Goal: Information Seeking & Learning: Learn about a topic

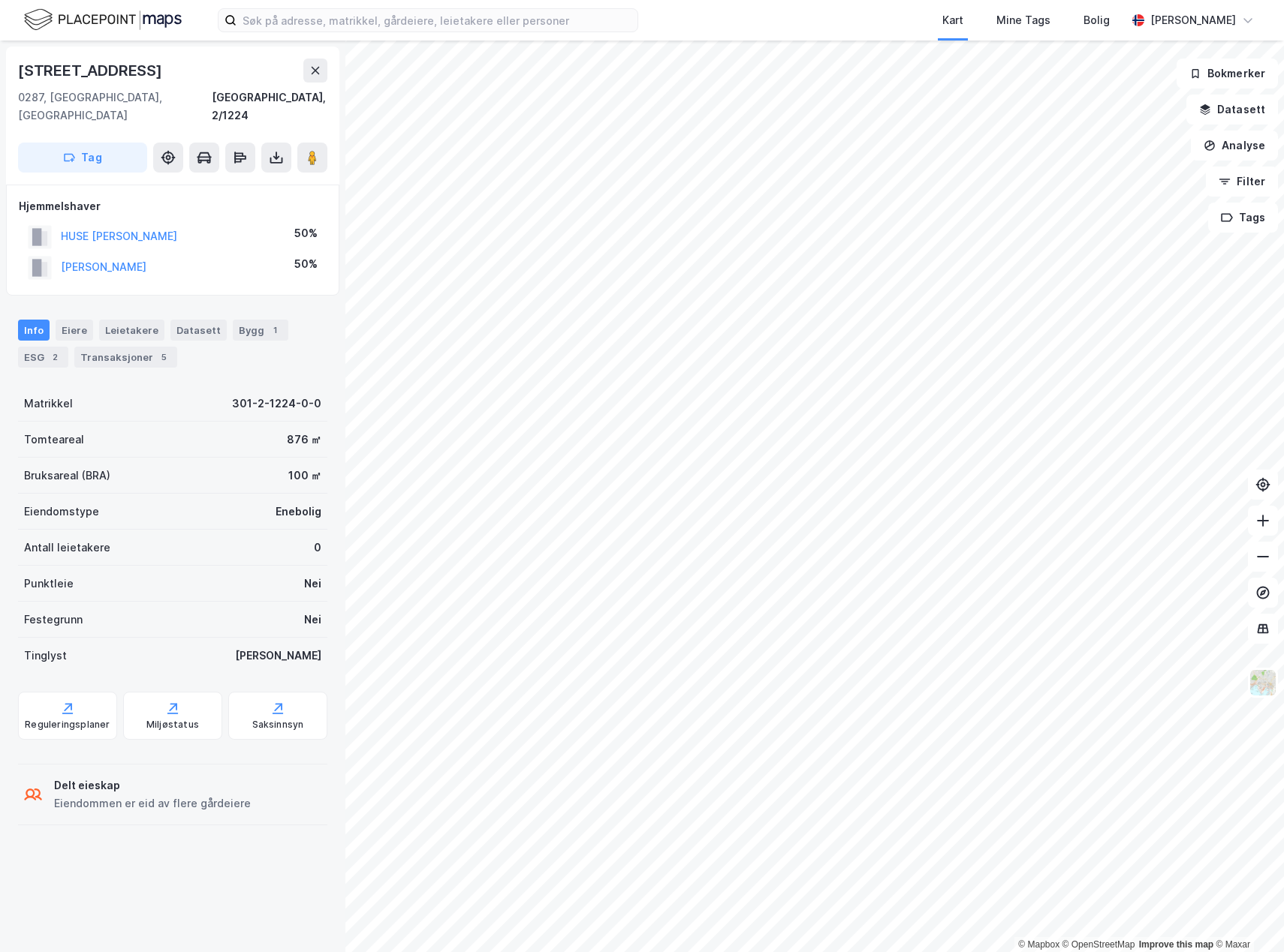
click at [533, 301] on div "© Mapbox © OpenStreetMap Improve this map © Maxar Huk Aveny 18b 0287, Oslo, Osl…" at bounding box center [642, 496] width 1284 height 912
click at [533, 320] on div "© Mapbox © OpenStreetMap Improve this map © Maxar Huk Aveny 18b 0287, Oslo, Osl…" at bounding box center [642, 496] width 1284 height 912
click at [308, 150] on image at bounding box center [312, 157] width 9 height 15
click at [118, 347] on div "Transaksjoner 5" at bounding box center [126, 357] width 103 height 21
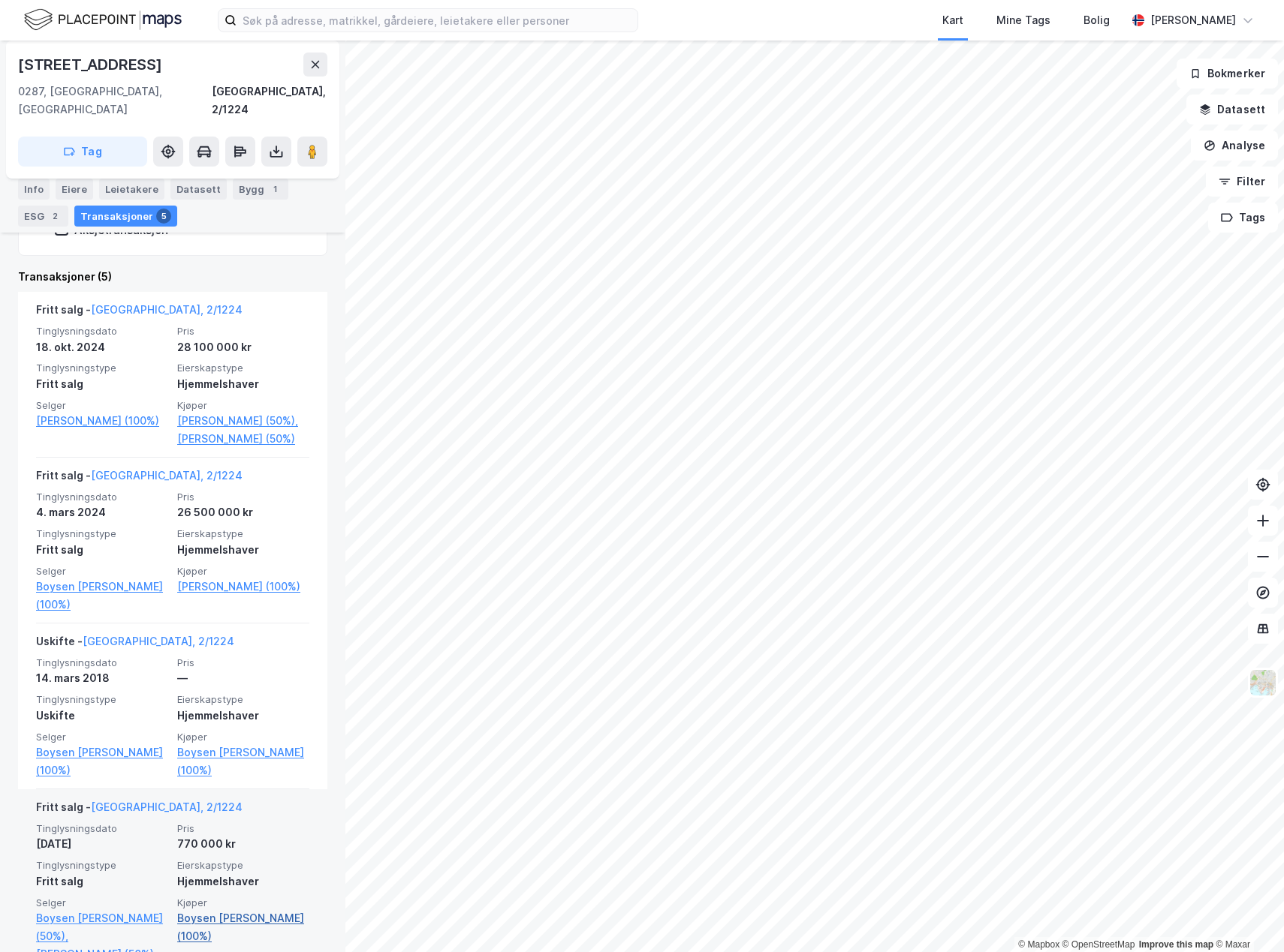
scroll to position [333, 0]
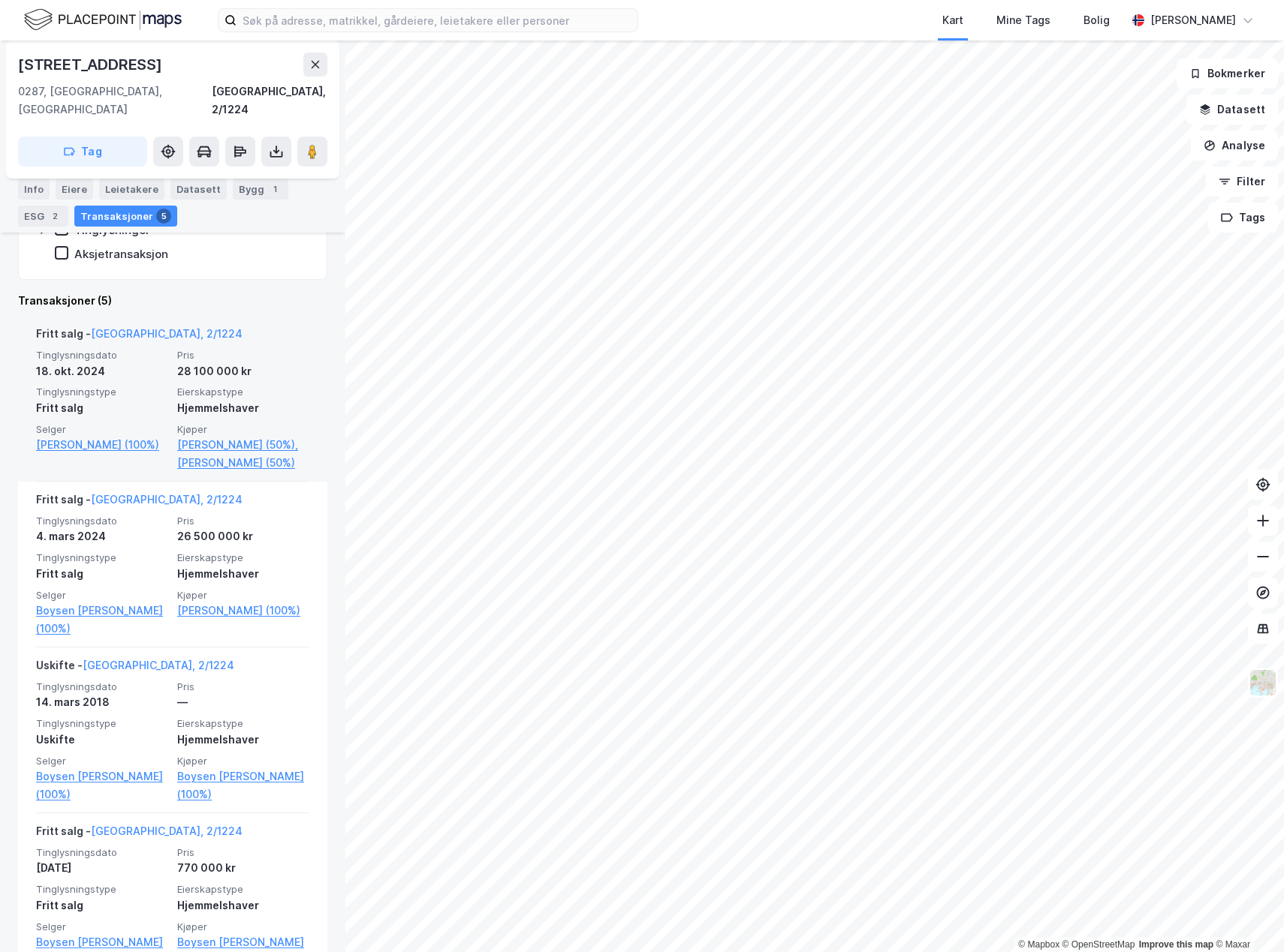
drag, startPoint x: 246, startPoint y: 633, endPoint x: 120, endPoint y: 479, distance: 199.0
click at [120, 472] on div "Selger Schilling Caroline (100%)" at bounding box center [101, 447] width 132 height 48
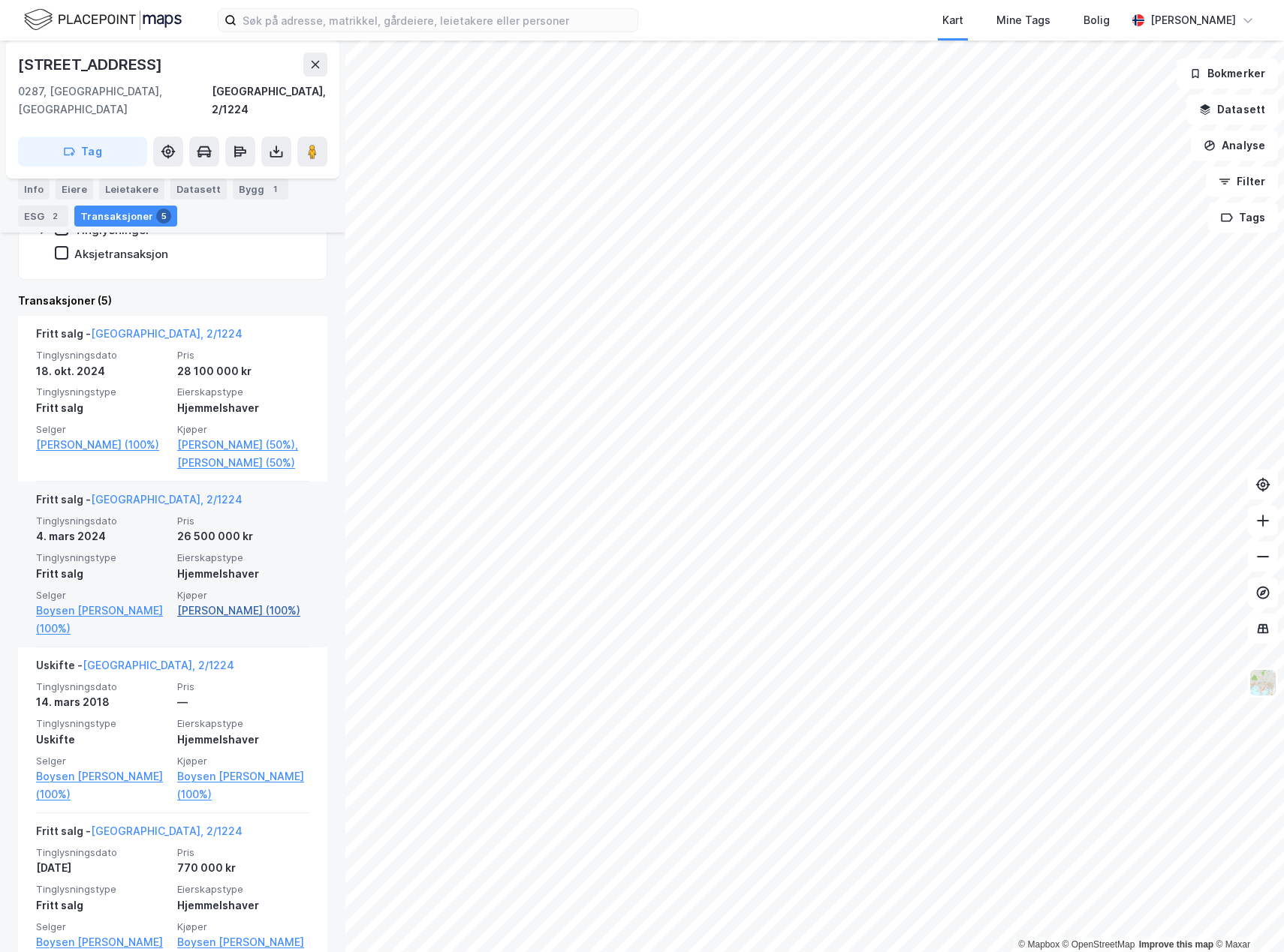
click at [281, 619] on link "Schilling Caroline (100%)" at bounding box center [243, 610] width 132 height 18
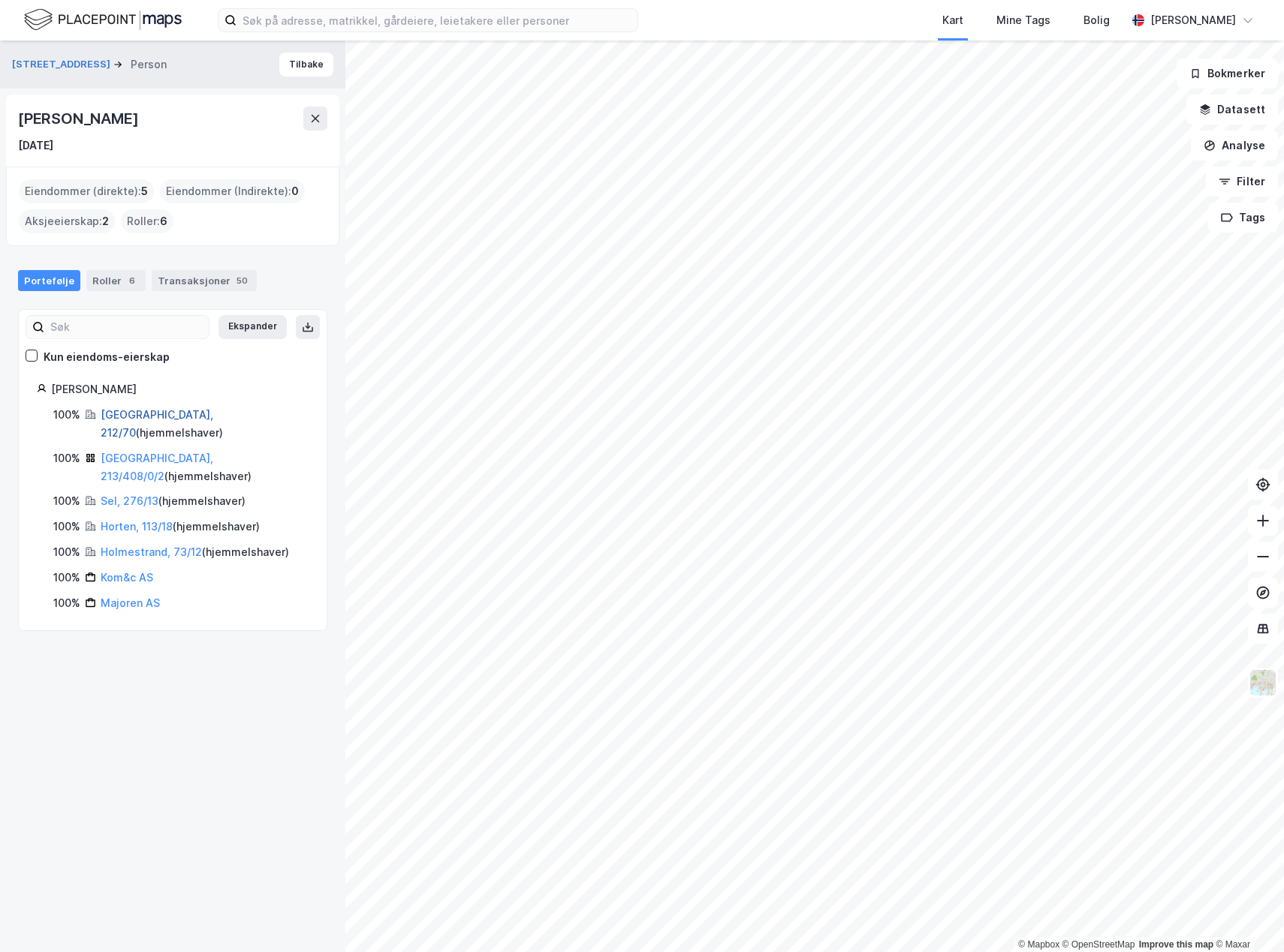
click at [136, 414] on link "Oslo, 212/70" at bounding box center [157, 423] width 113 height 30
click at [159, 684] on div "Huk Aveny 18b Person Tilbake Caroline Schilling 20. nov. 1968 Eiendommer (direk…" at bounding box center [172, 496] width 345 height 912
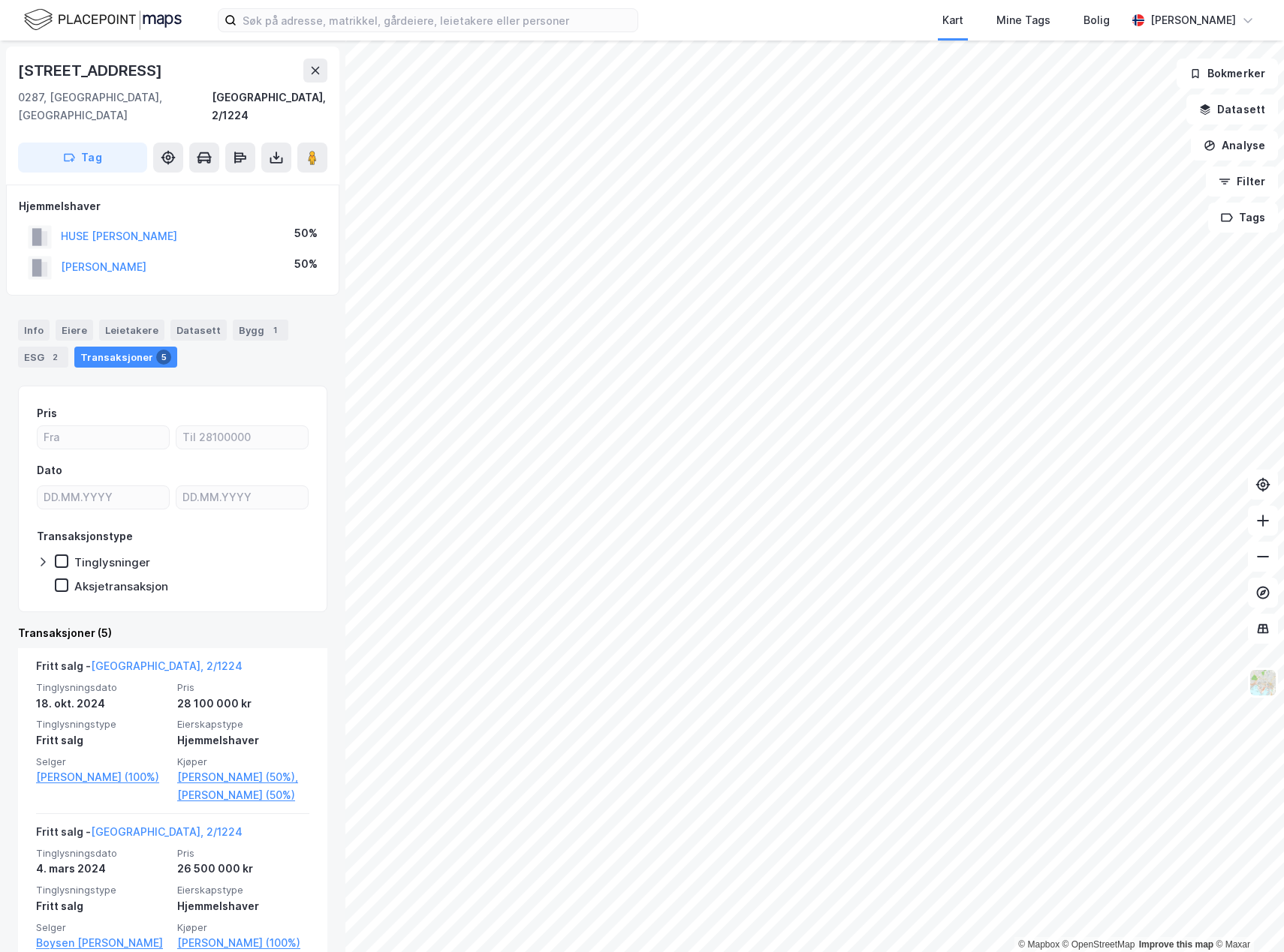
drag, startPoint x: 228, startPoint y: 214, endPoint x: 64, endPoint y: 224, distance: 164.3
click at [64, 224] on div "HUSE SIMEN CHRISTOFFER 50%" at bounding box center [172, 237] width 308 height 30
copy button "HUSE SIMEN CHRISTOFFER"
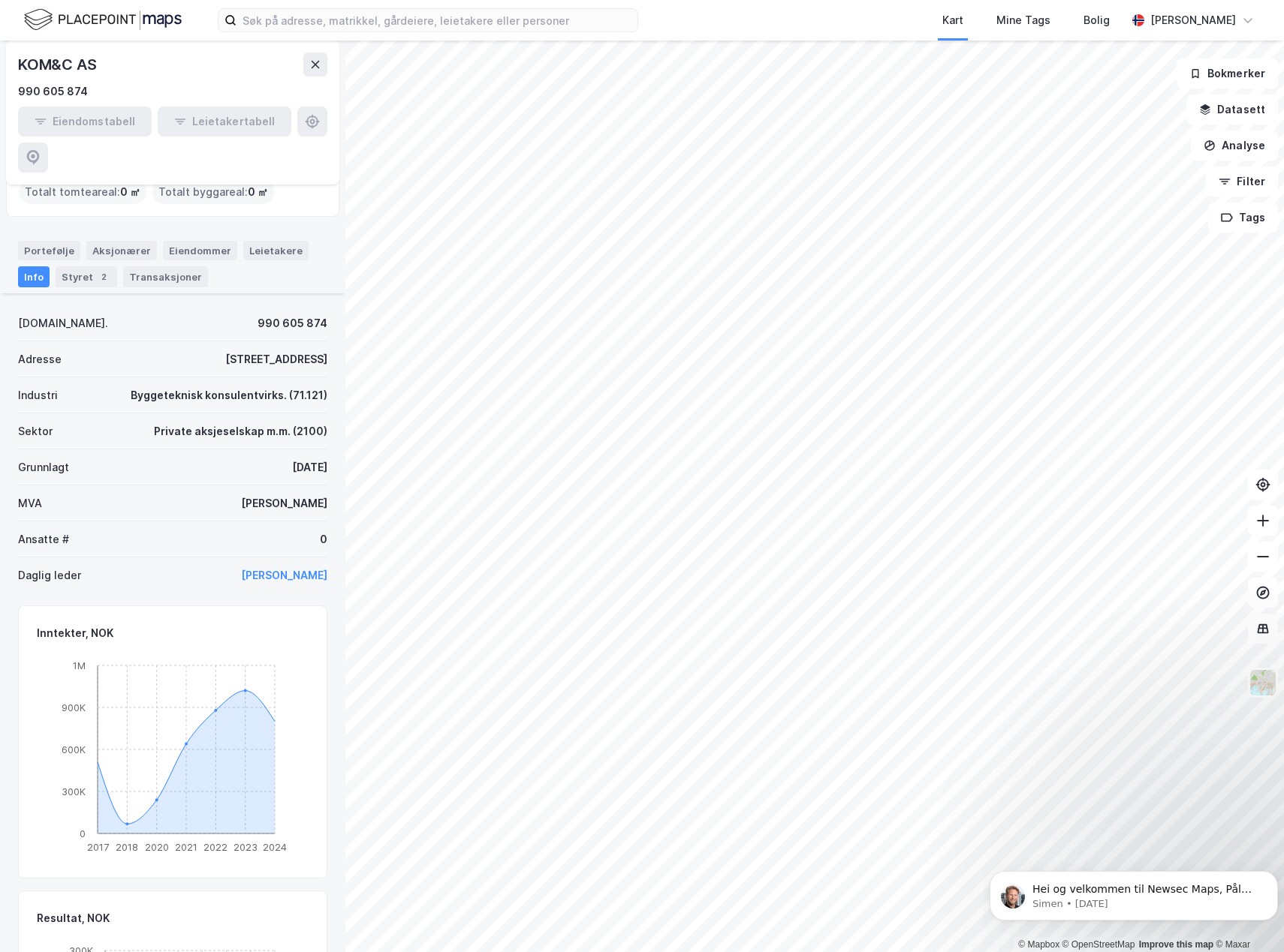
scroll to position [50, 0]
click at [85, 270] on div "Styret 2" at bounding box center [86, 280] width 62 height 21
